Goal: Information Seeking & Learning: Learn about a topic

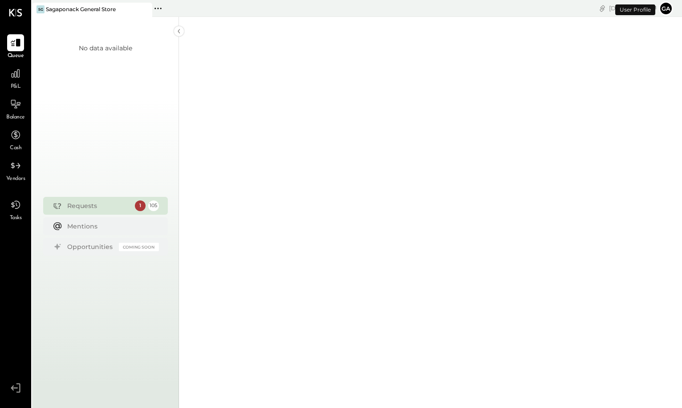
click at [13, 84] on span "P&L" at bounding box center [16, 87] width 10 height 8
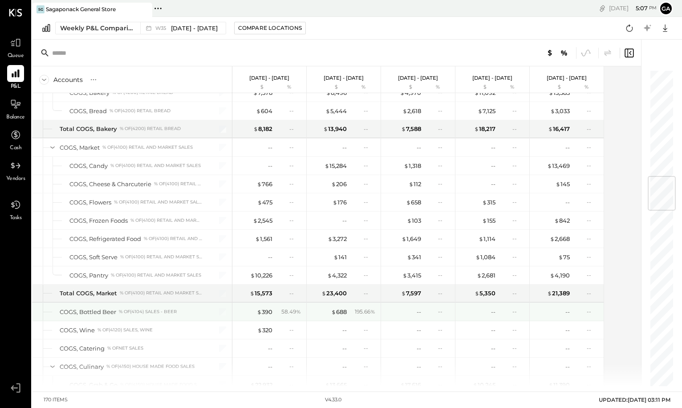
scroll to position [902, 0]
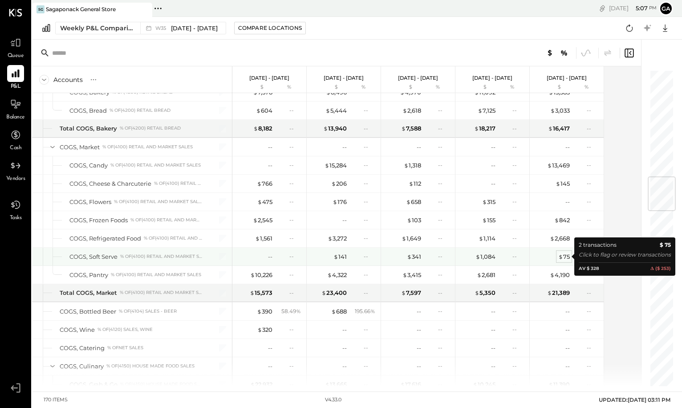
click at [566, 257] on div "$ 75" at bounding box center [564, 256] width 12 height 8
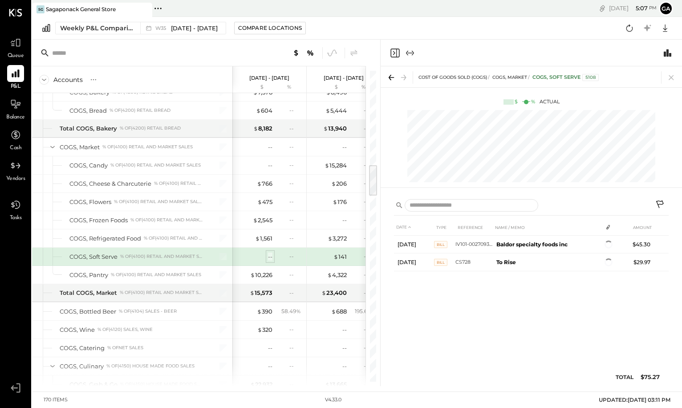
click at [271, 256] on div "--" at bounding box center [270, 256] width 4 height 8
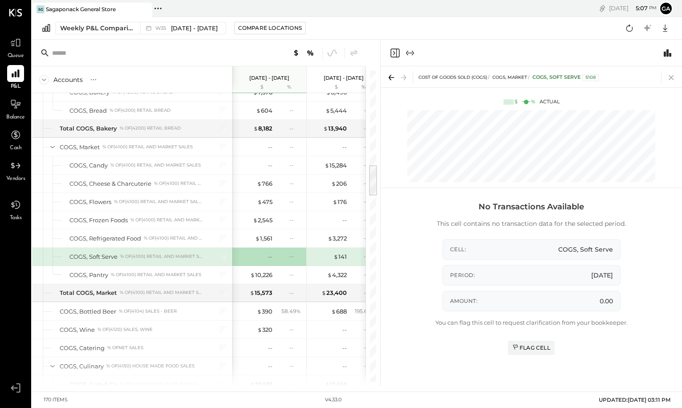
click at [673, 79] on icon at bounding box center [671, 77] width 12 height 12
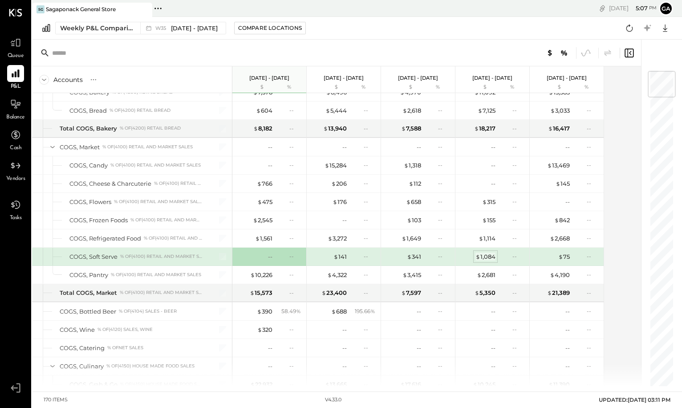
click at [486, 257] on div "$ 1,084" at bounding box center [485, 256] width 20 height 8
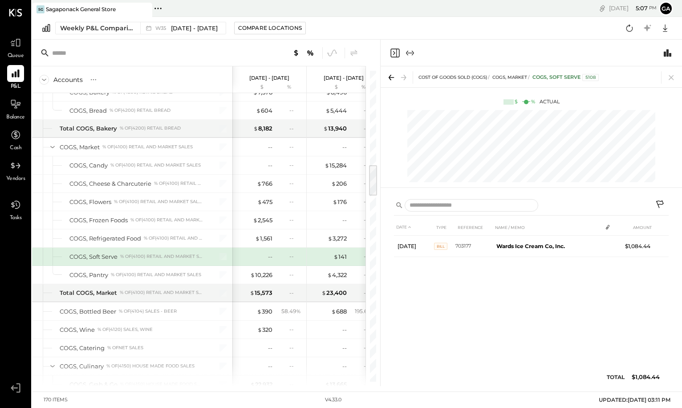
click at [366, 25] on div "Weekly P&L Comparison W35 [DATE] - [DATE] Compare Locations Google Sheets Excel" at bounding box center [357, 28] width 650 height 23
click at [364, 31] on div "Weekly P&L Comparison W35 [DATE] - [DATE] Compare Locations Google Sheets Excel" at bounding box center [357, 28] width 650 height 23
